Goal: Entertainment & Leisure: Consume media (video, audio)

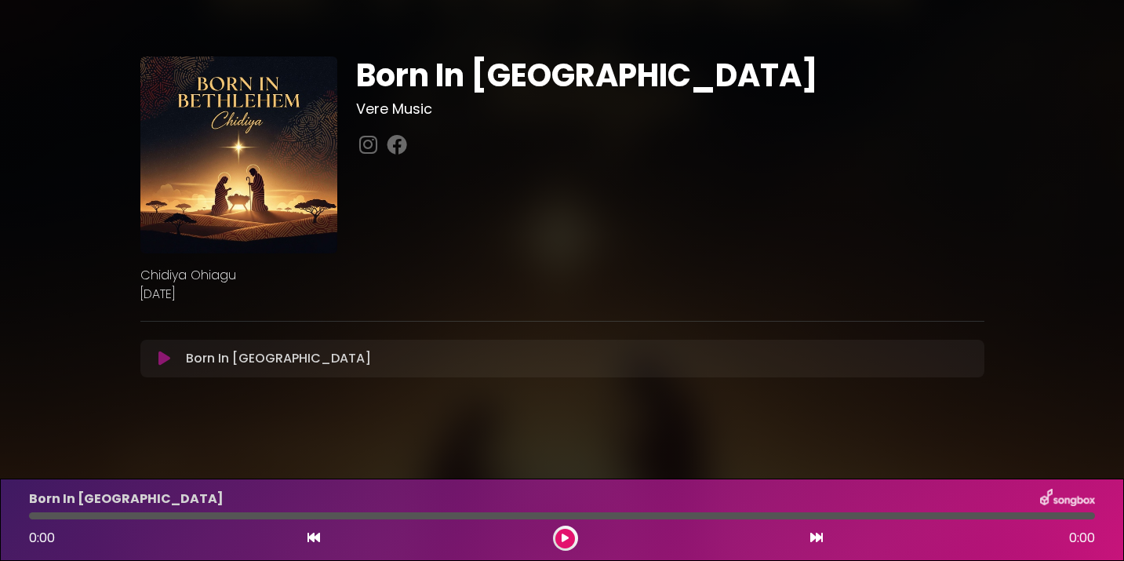
click at [162, 362] on icon at bounding box center [164, 359] width 12 height 16
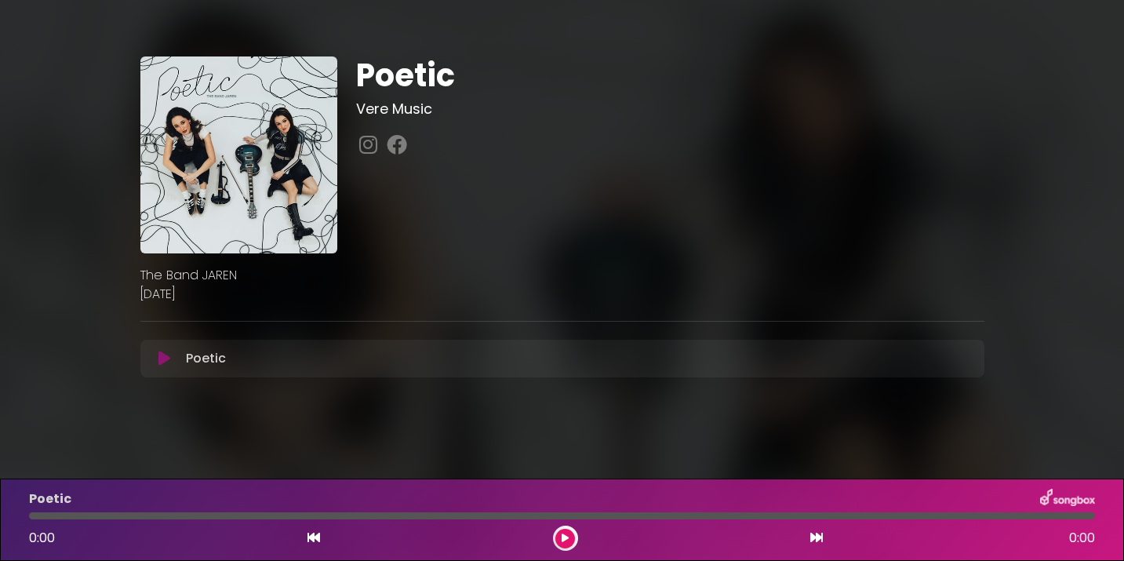
click at [163, 359] on icon at bounding box center [164, 359] width 12 height 16
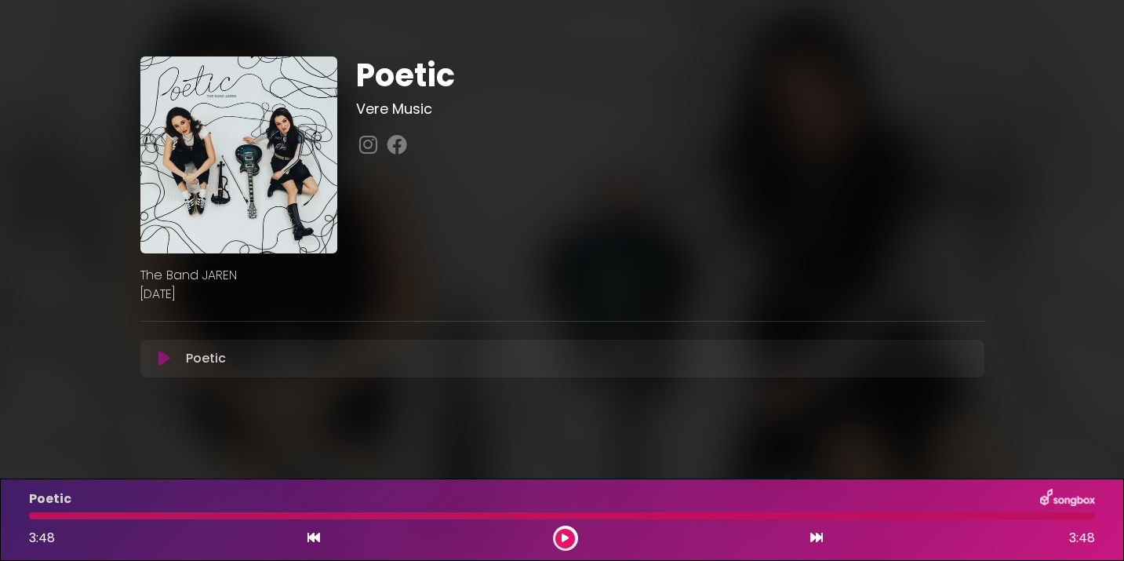
click at [163, 356] on icon at bounding box center [164, 359] width 12 height 16
